Goal: Task Accomplishment & Management: Manage account settings

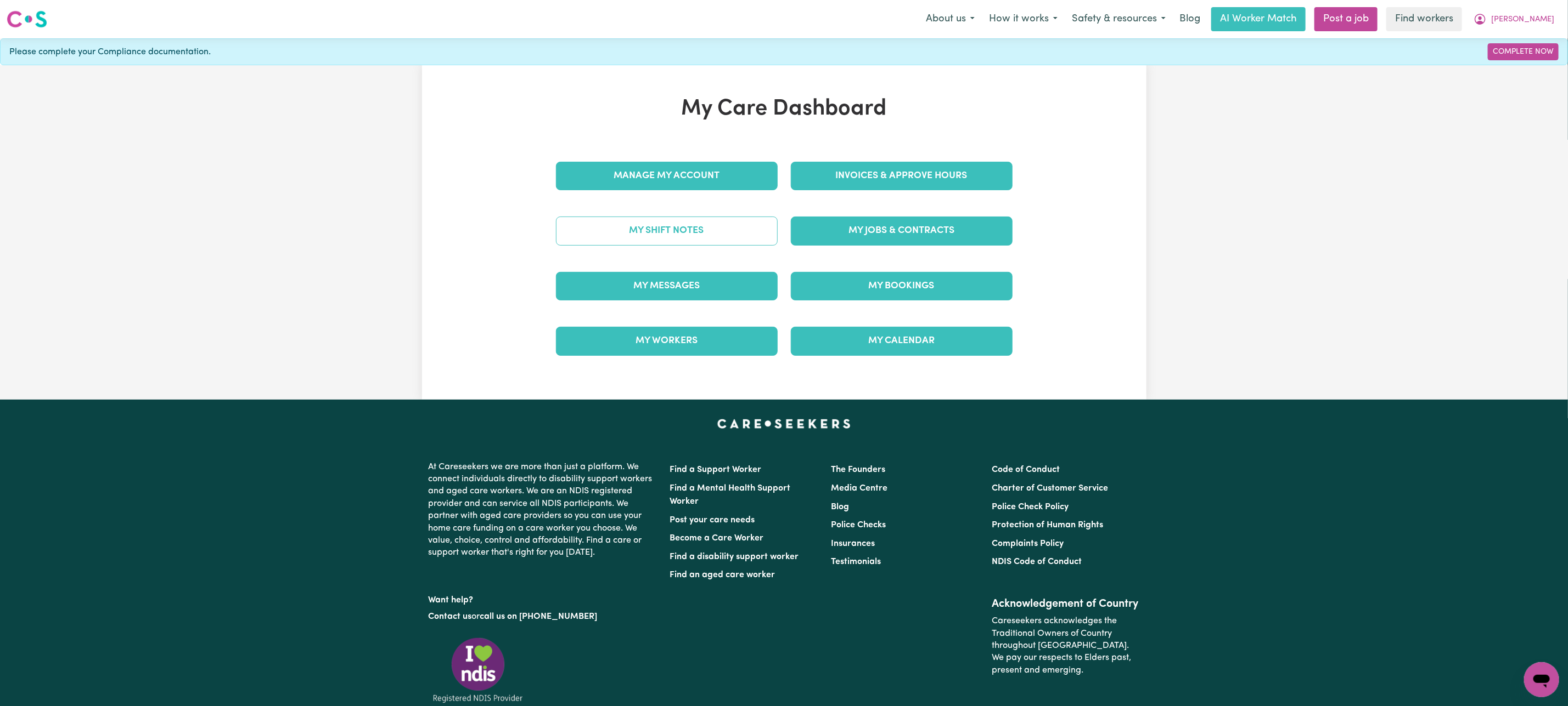
click at [714, 238] on link "My Shift Notes" at bounding box center [666, 231] width 221 height 28
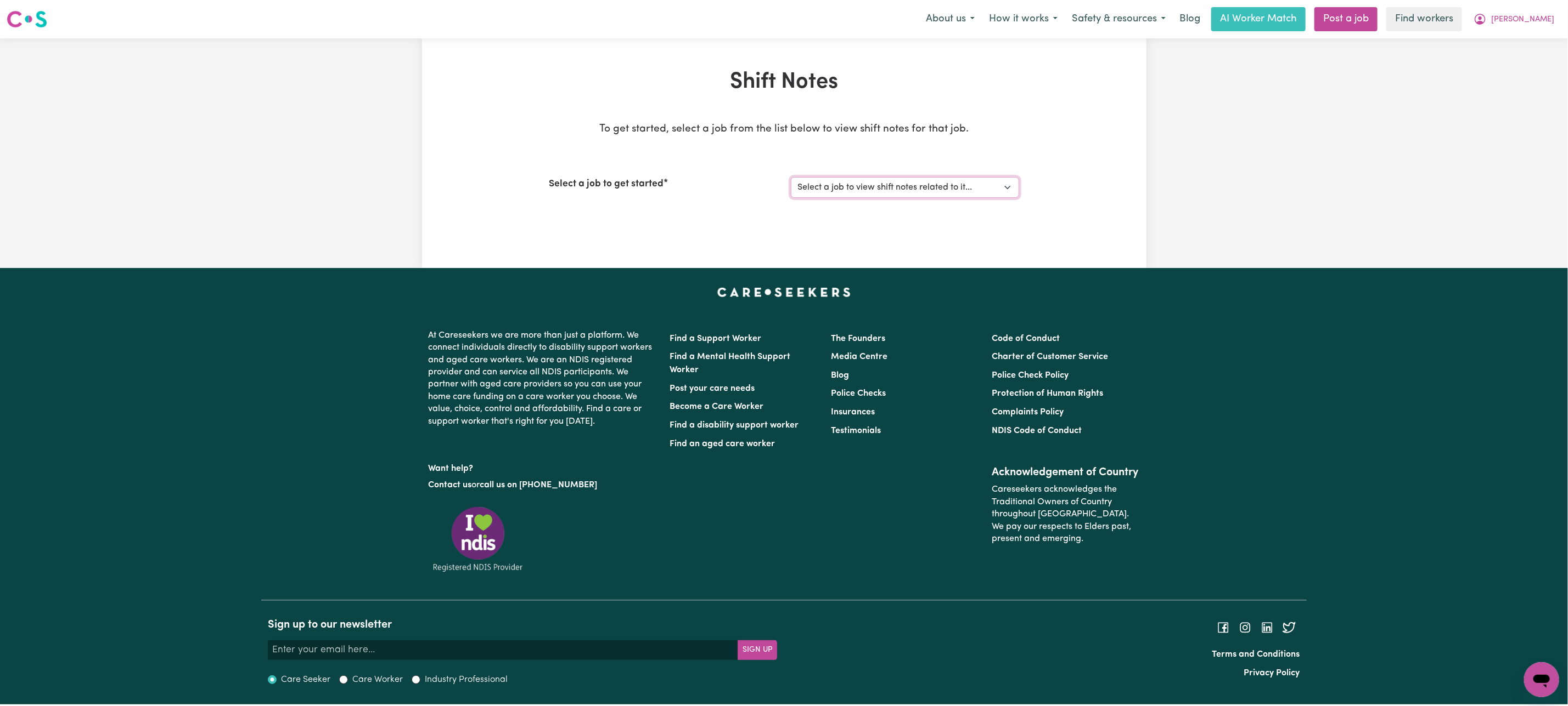
drag, startPoint x: 851, startPoint y: 186, endPoint x: 852, endPoint y: 196, distance: 10.0
click at [851, 186] on select "Select a job to view shift notes related to it... [[PERSON_NAME]] Support worke…" at bounding box center [905, 188] width 228 height 21
select select "13341"
click at [791, 177] on select "Select a job to view shift notes related to it... [[PERSON_NAME]] Support worke…" at bounding box center [905, 188] width 228 height 21
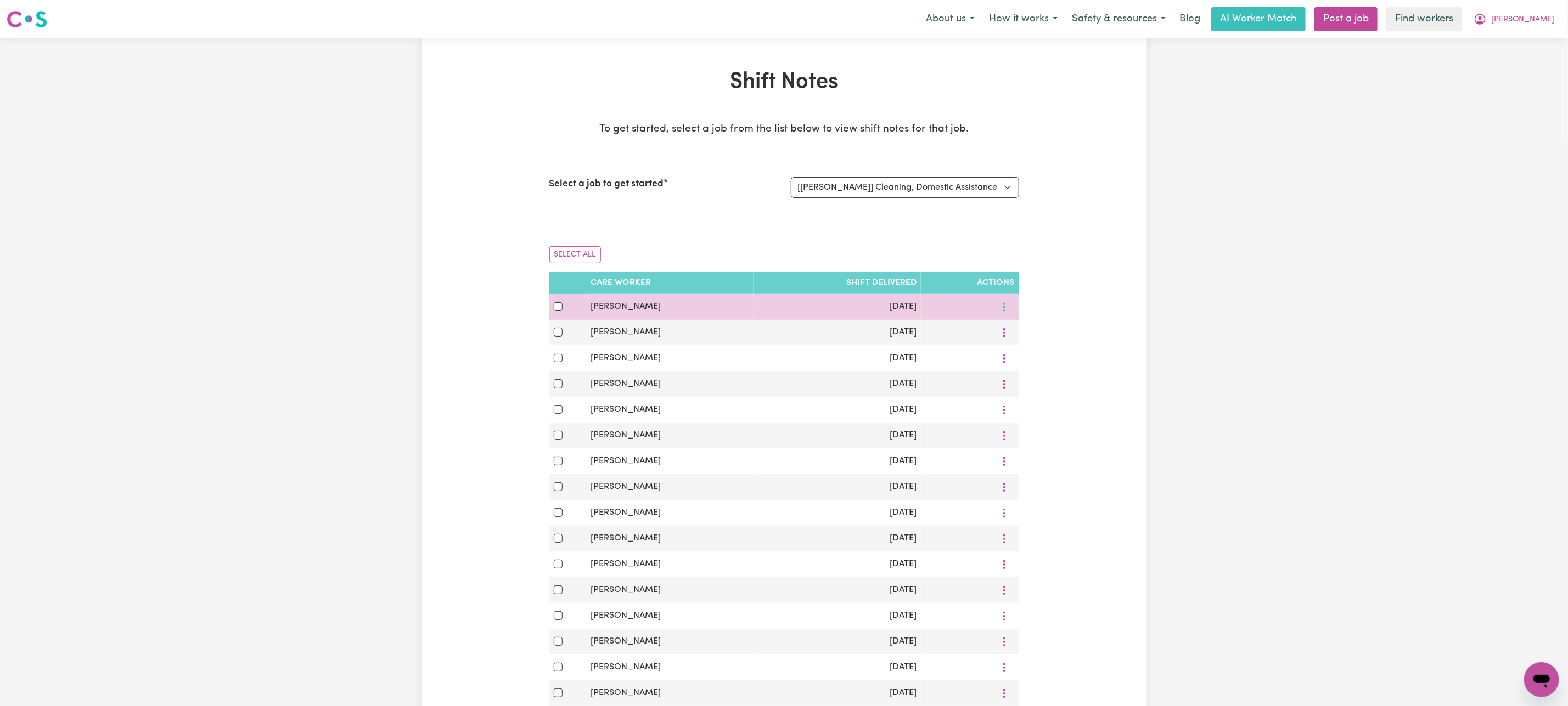
click at [1006, 310] on icon "More options" at bounding box center [1004, 307] width 11 height 11
click at [1005, 326] on link "View Shift Note" at bounding box center [1042, 332] width 90 height 22
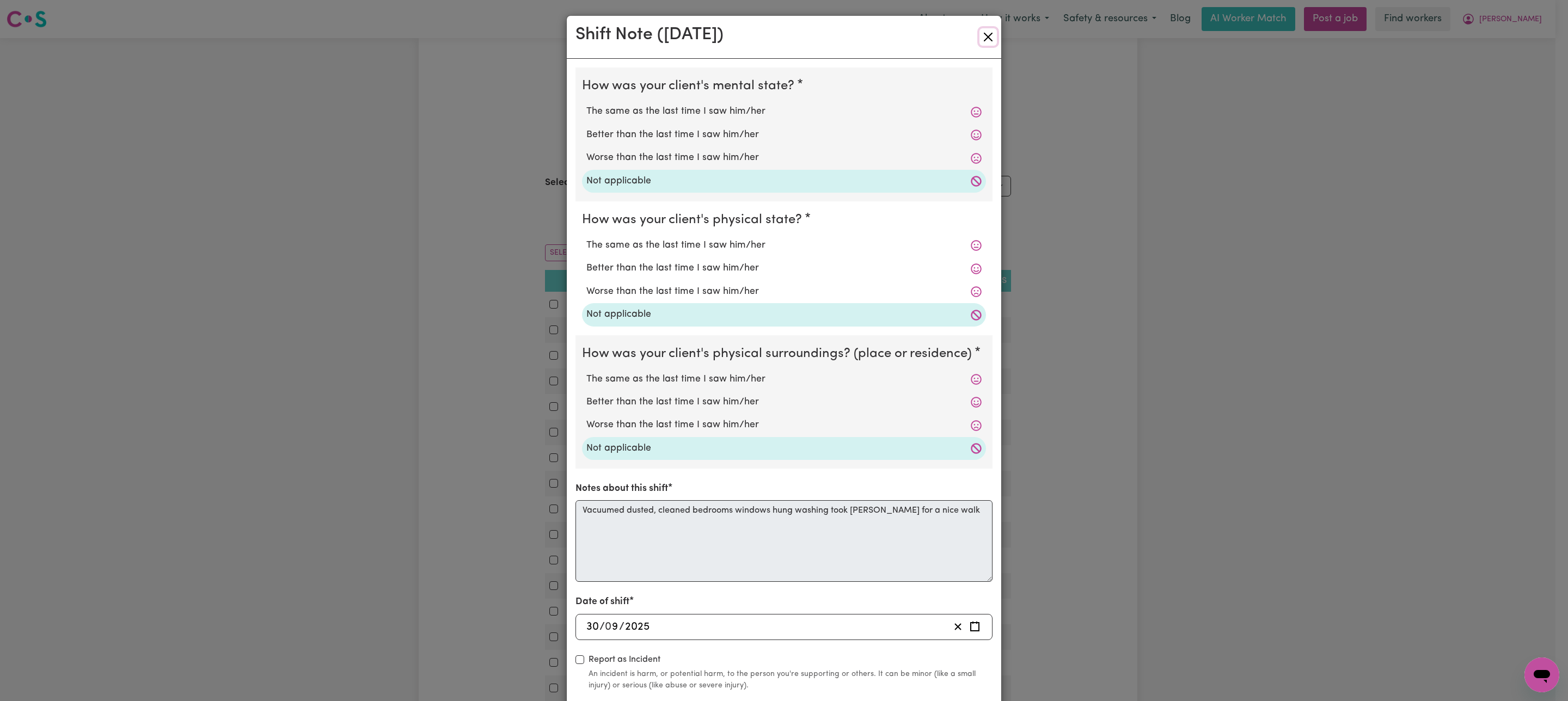
click at [984, 32] on button "Close" at bounding box center [988, 37] width 17 height 17
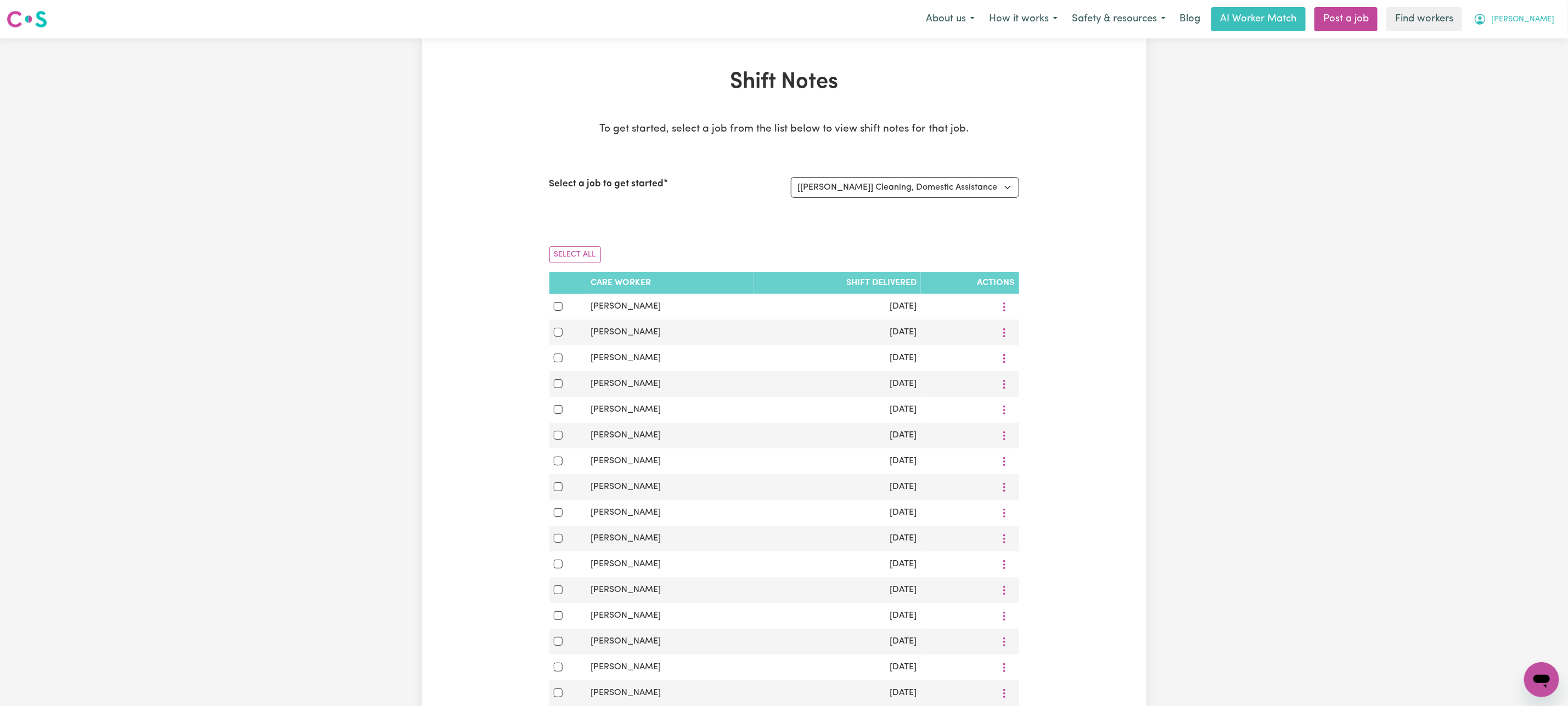
click at [1534, 15] on span "[PERSON_NAME]" at bounding box center [1522, 20] width 63 height 12
click at [1525, 65] on link "Logout" at bounding box center [1517, 63] width 87 height 21
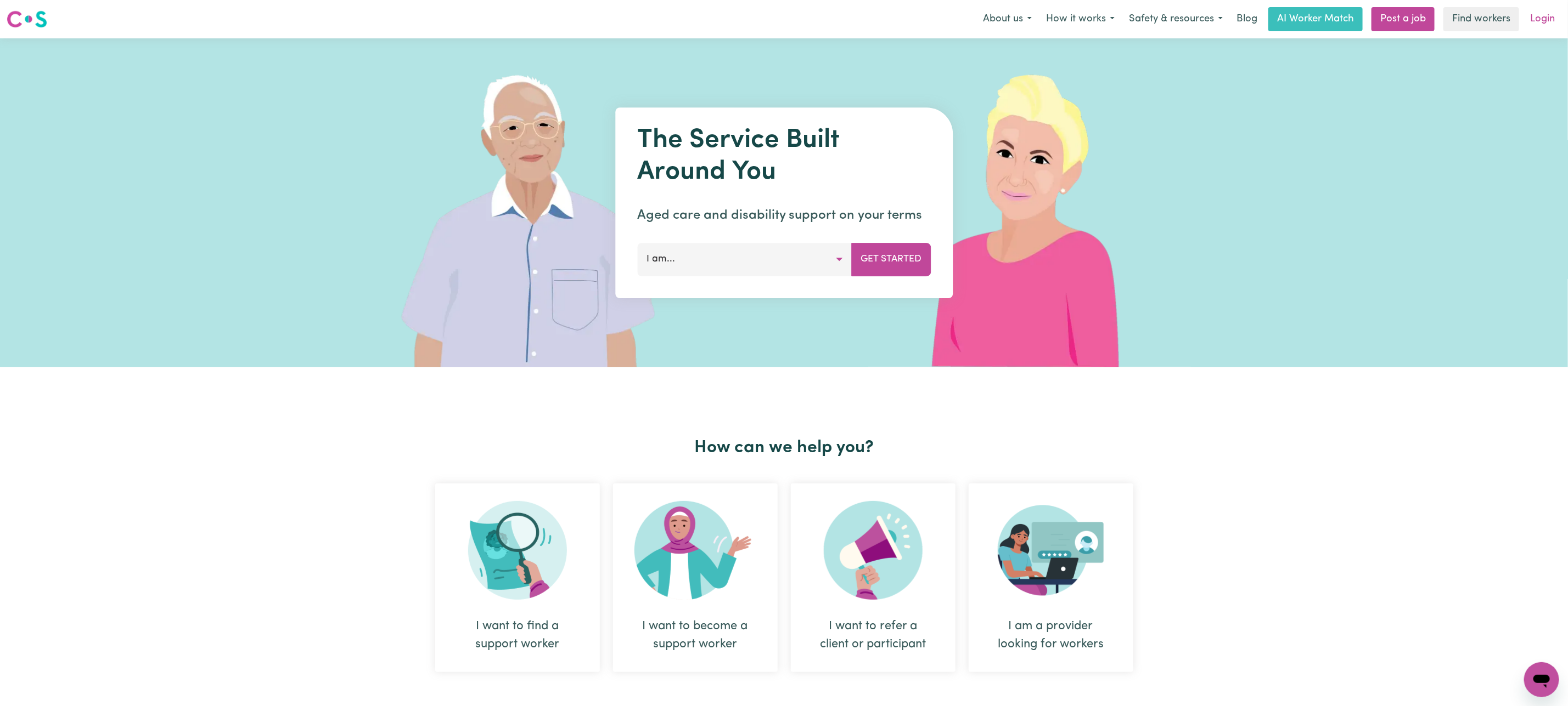
click at [1545, 21] on link "Login" at bounding box center [1542, 19] width 38 height 24
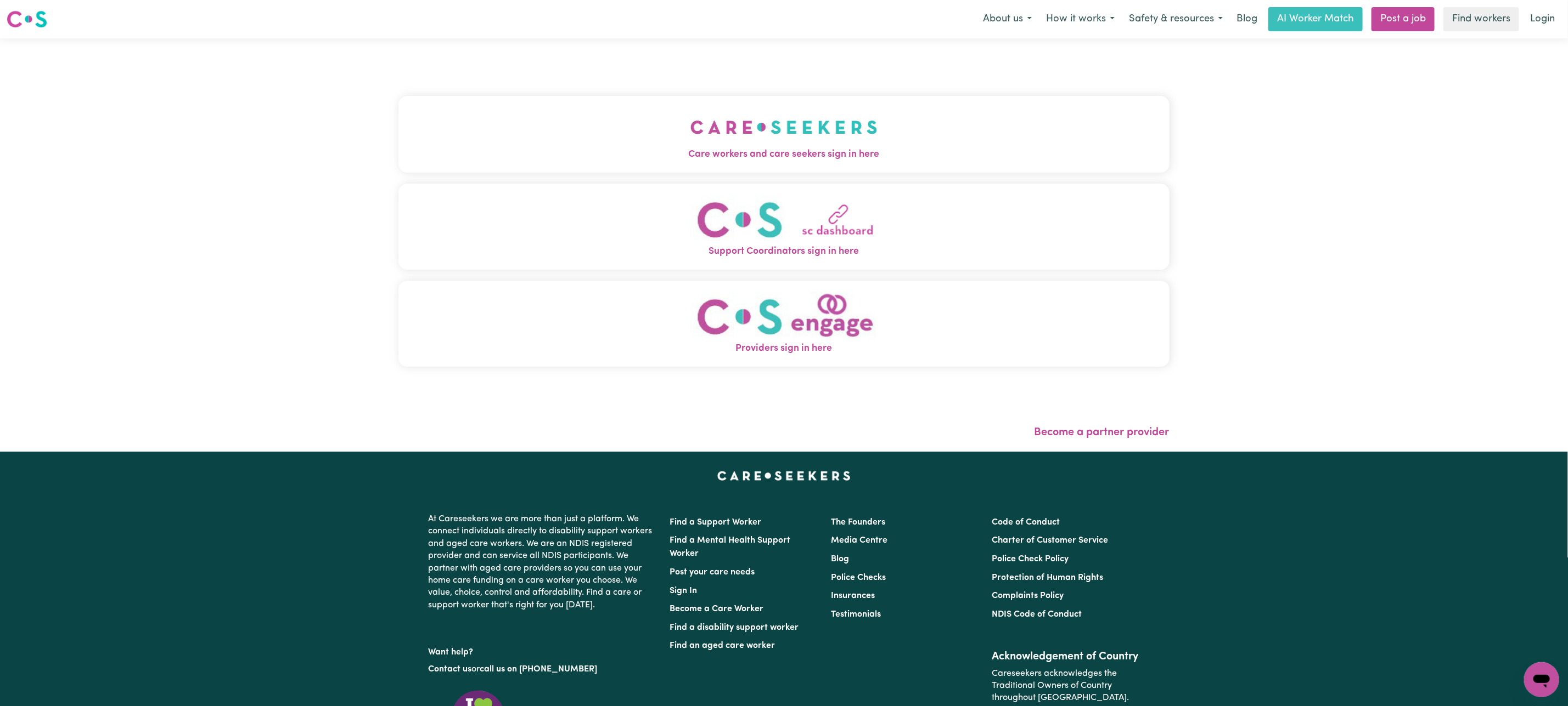
click at [897, 133] on button "Care workers and care seekers sign in here" at bounding box center [783, 133] width 771 height 77
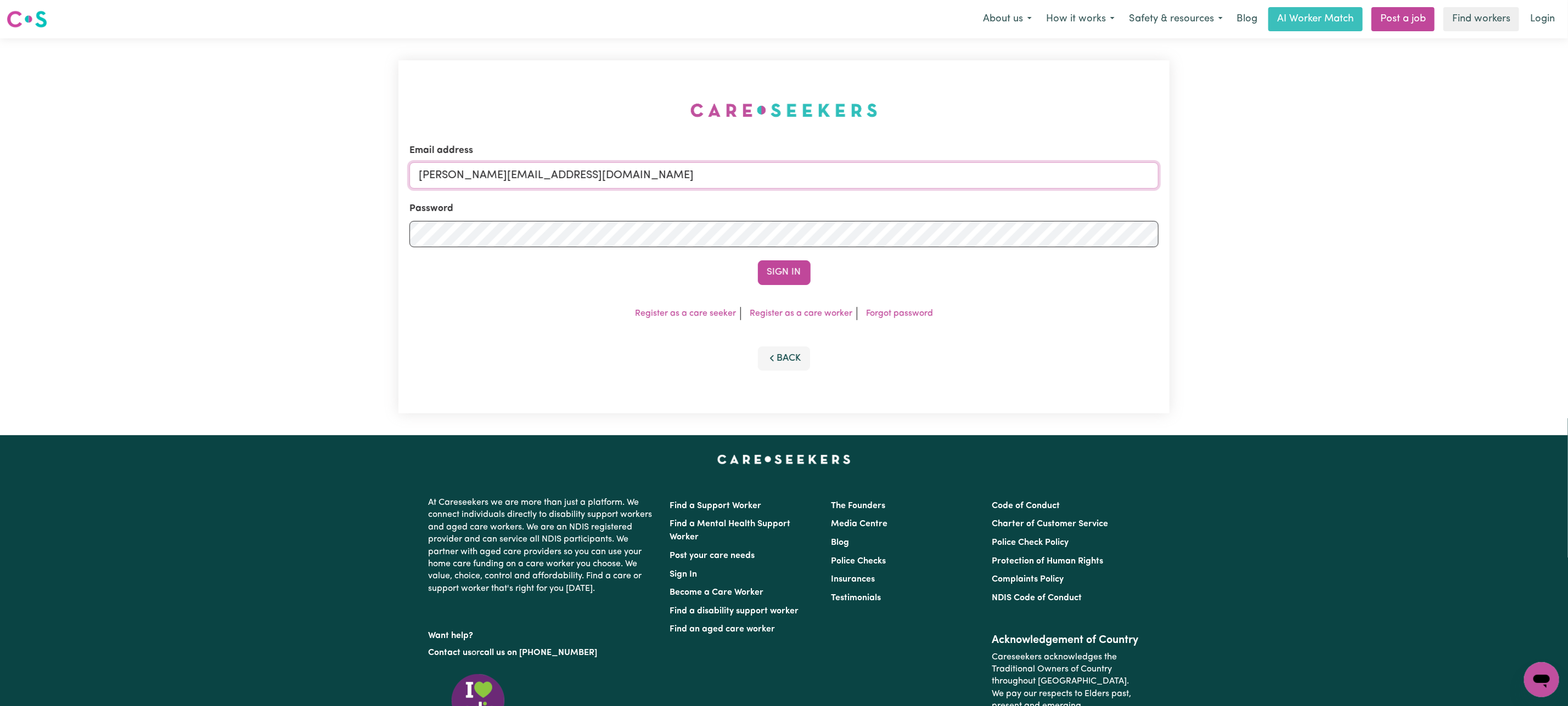
drag, startPoint x: 478, startPoint y: 176, endPoint x: 497, endPoint y: 186, distance: 21.5
click at [478, 176] on input "[PERSON_NAME][EMAIL_ADDRESS][DOMAIN_NAME]" at bounding box center [783, 176] width 749 height 27
drag, startPoint x: 482, startPoint y: 171, endPoint x: 764, endPoint y: 188, distance: 282.5
click at [764, 188] on input "[EMAIL_ADDRESS][PERSON_NAME][DOMAIN_NAME]" at bounding box center [783, 176] width 749 height 27
type input "superuser~[EMAIL_ADDRESS][DOMAIN_NAME]"
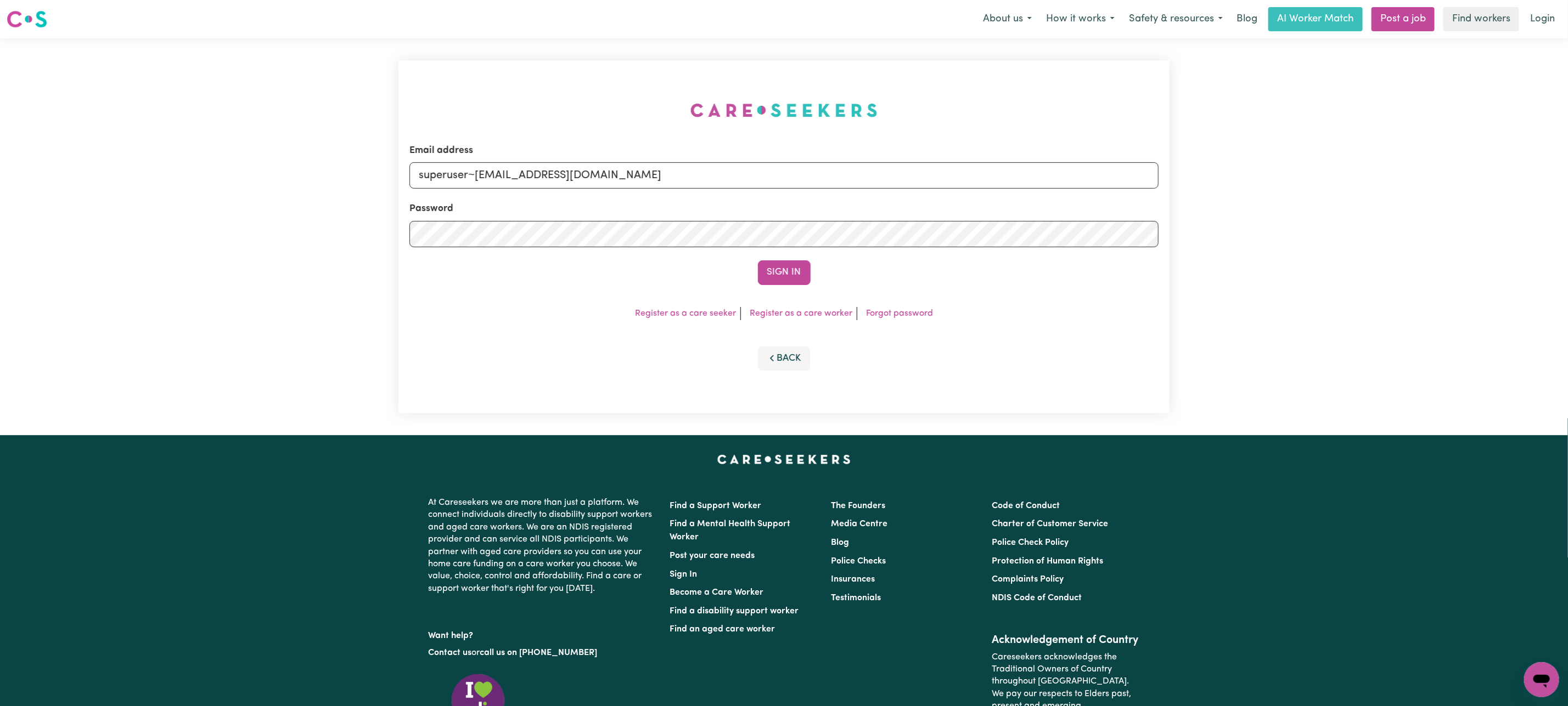
click at [758, 261] on button "Sign In" at bounding box center [784, 273] width 53 height 24
